Goal: Task Accomplishment & Management: Use online tool/utility

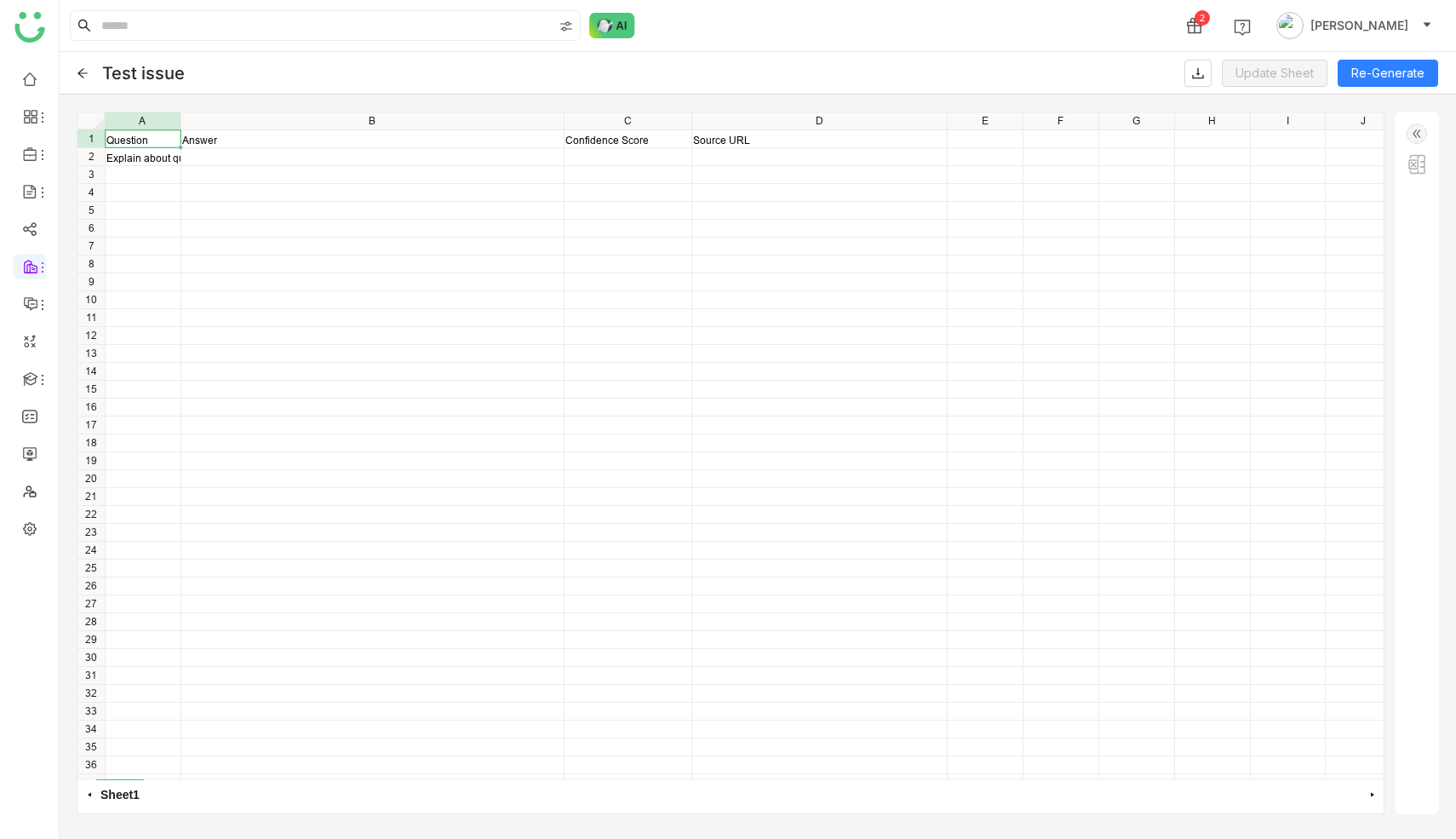
click at [1418, 136] on img at bounding box center [1417, 133] width 21 height 21
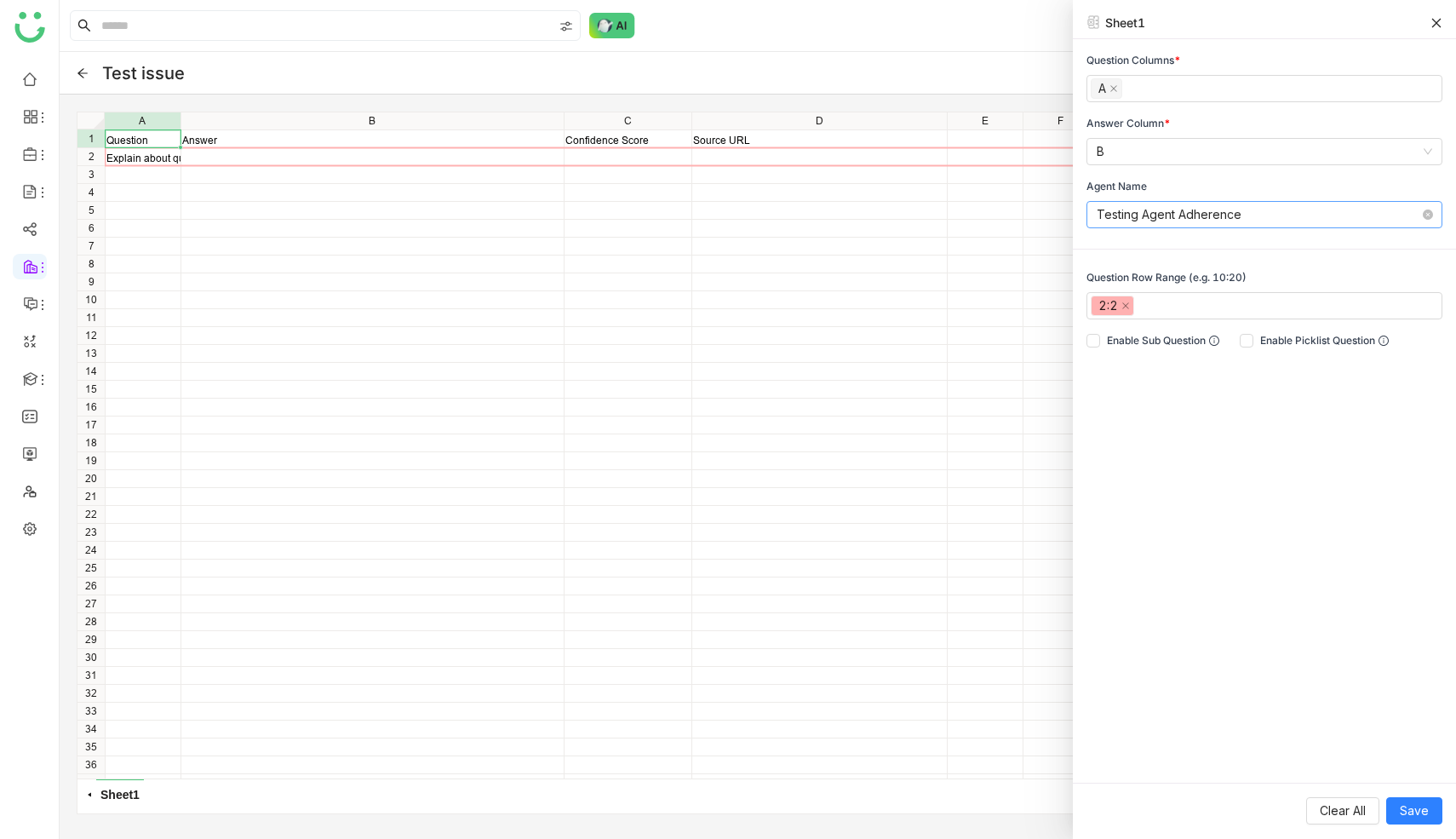
click at [1148, 213] on nz-select-item "Testing Agent Adherence" at bounding box center [1264, 214] width 335 height 26
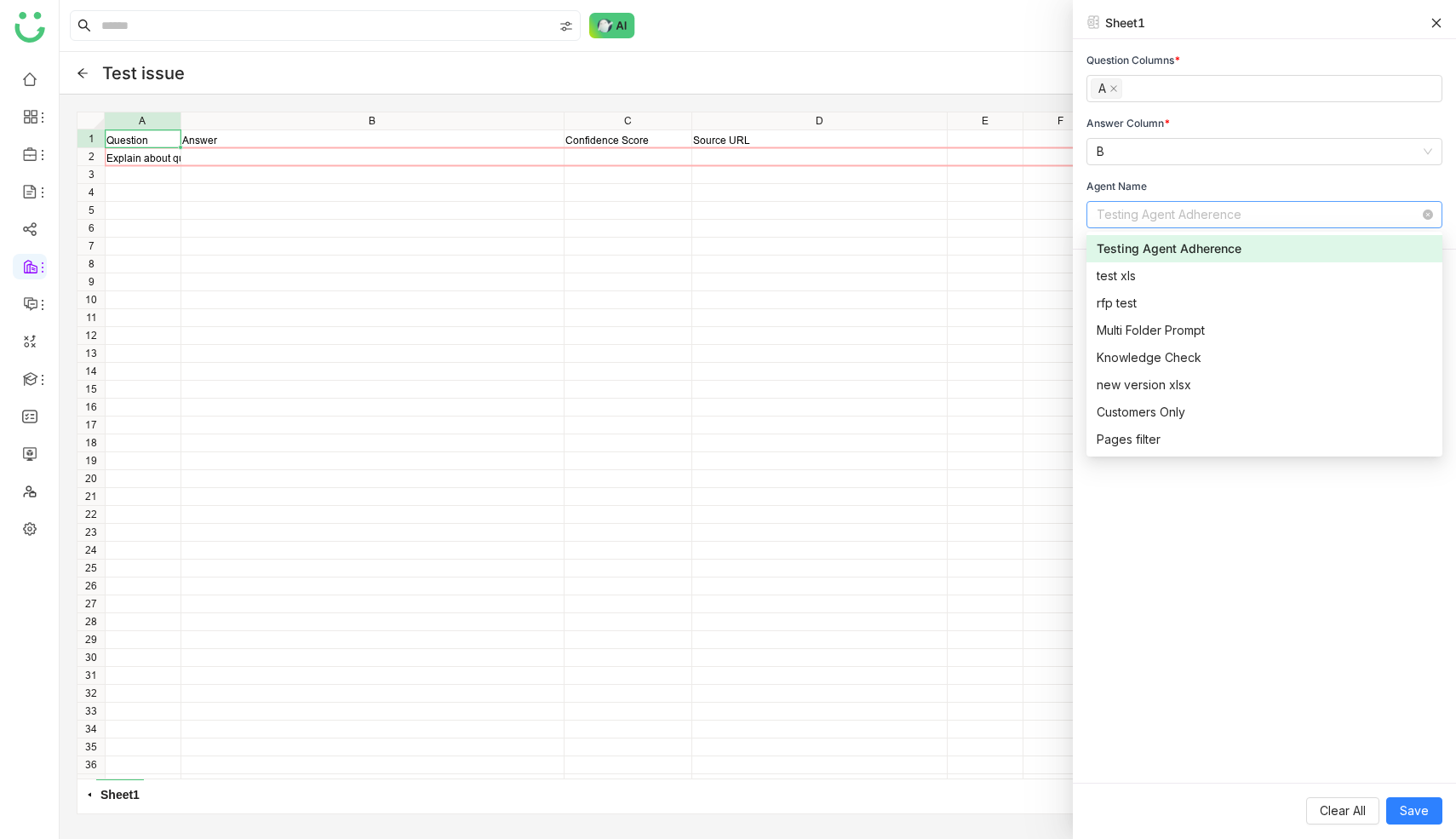
click at [1148, 213] on nz-select-item "Testing Agent Adherence" at bounding box center [1264, 214] width 335 height 26
click at [1150, 251] on div "Testing Agent Adherence" at bounding box center [1264, 248] width 335 height 19
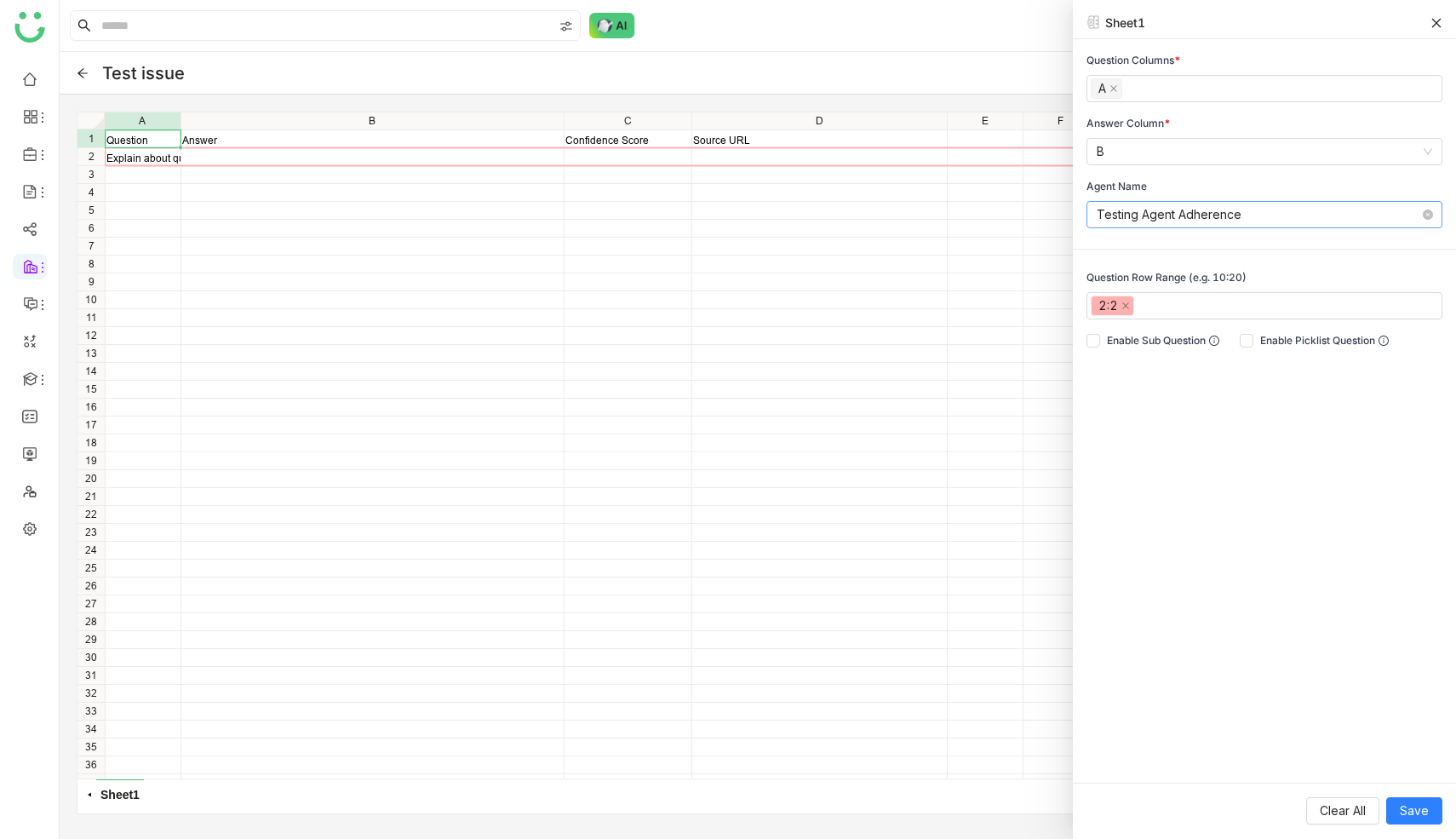
click at [1172, 214] on nz-select-item "Testing Agent Adherence" at bounding box center [1264, 214] width 335 height 26
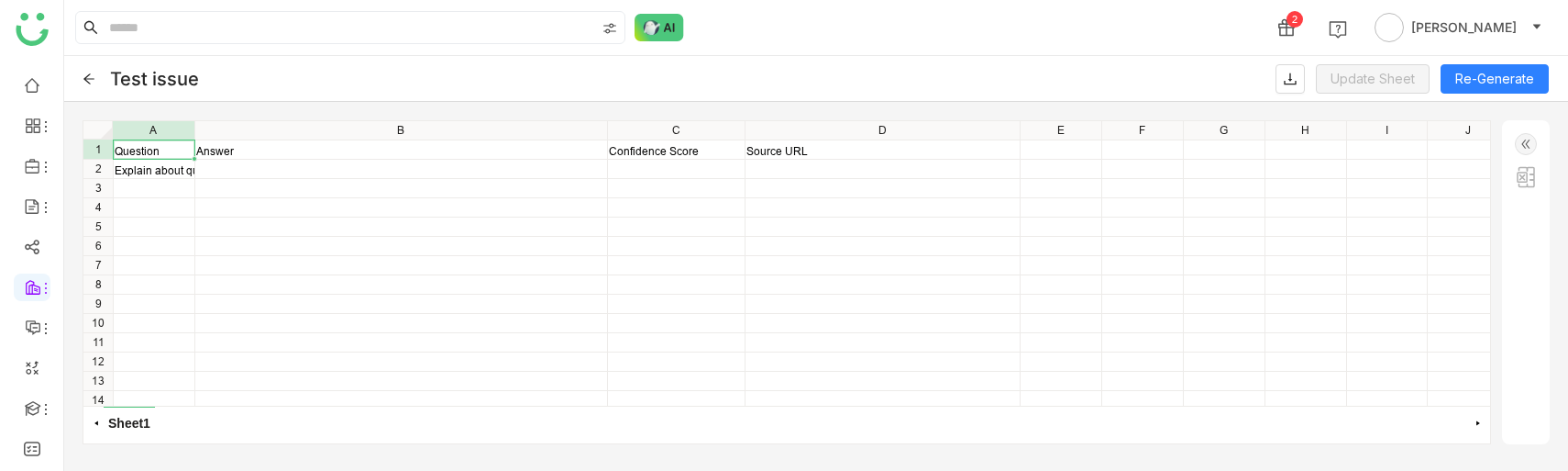
click at [1531, 141] on img at bounding box center [1526, 143] width 22 height 22
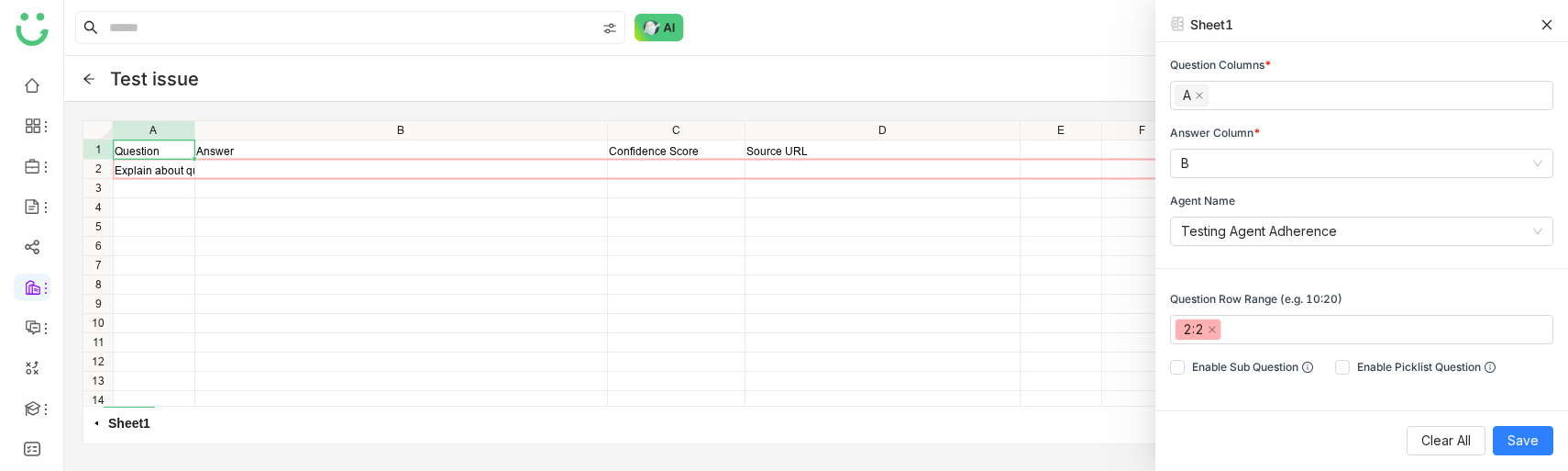
click at [92, 87] on div "Test issue Update Sheet Re-Generate" at bounding box center [816, 79] width 1504 height 46
click at [88, 84] on icon at bounding box center [88, 78] width 12 height 12
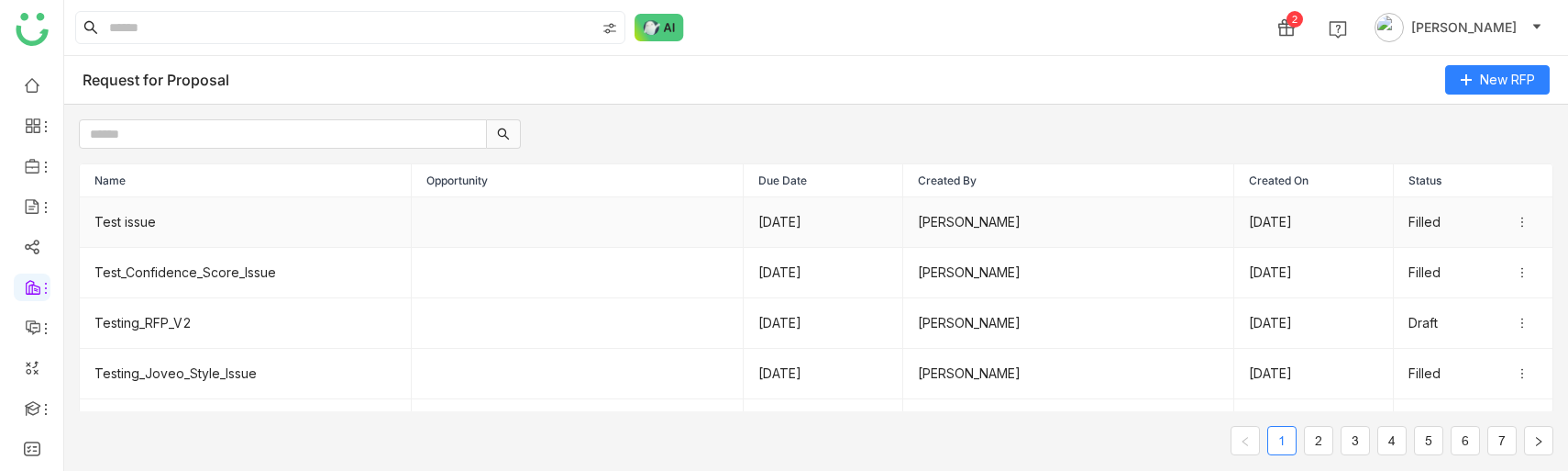
click at [1528, 227] on icon at bounding box center [1522, 221] width 12 height 12
click at [1488, 252] on li "Edit" at bounding box center [1491, 251] width 91 height 35
